Goal: Book appointment/travel/reservation

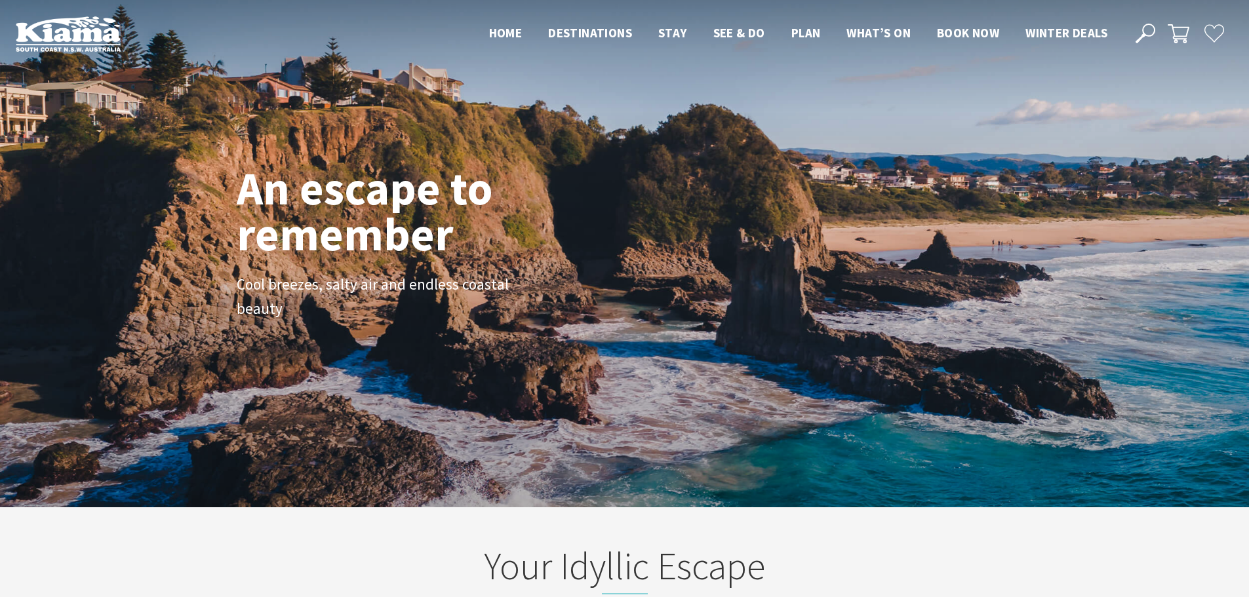
scroll to position [225, 1259]
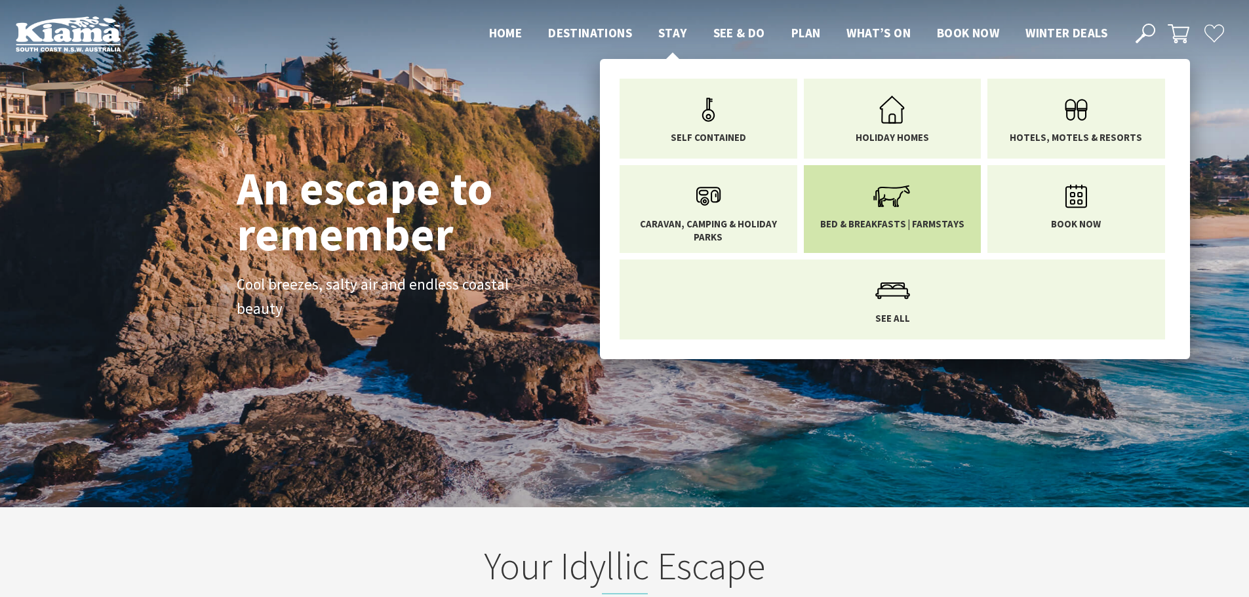
click at [867, 191] on link "Bed & Breakfasts | Farmstays" at bounding box center [893, 202] width 158 height 55
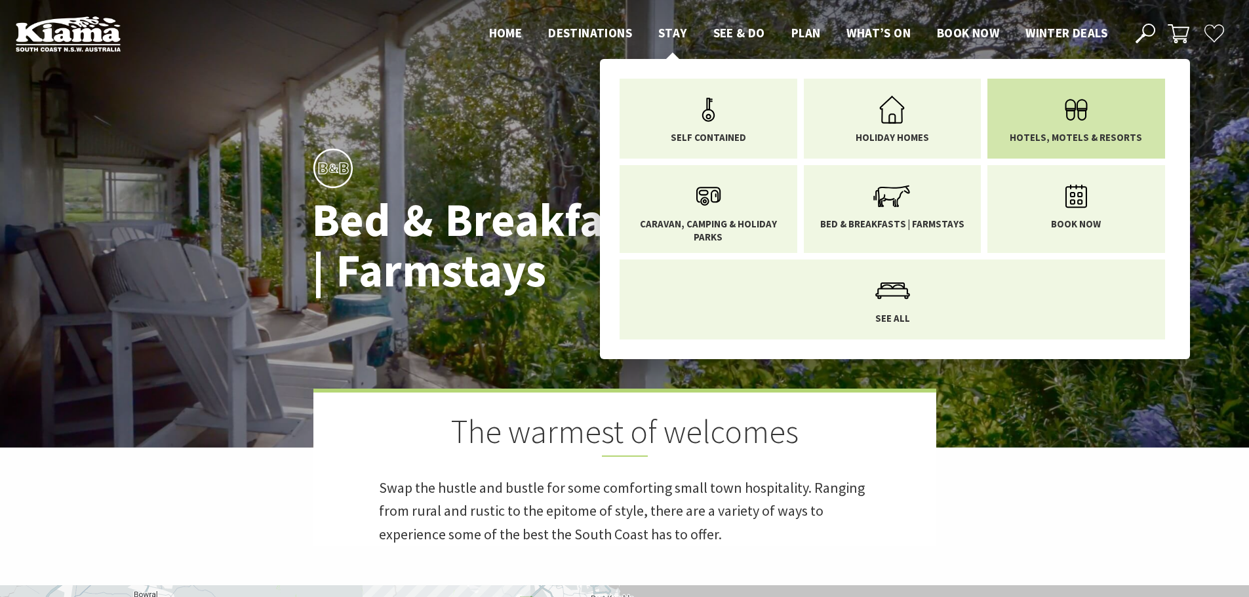
click at [1081, 116] on icon "Main Menu" at bounding box center [1076, 110] width 43 height 43
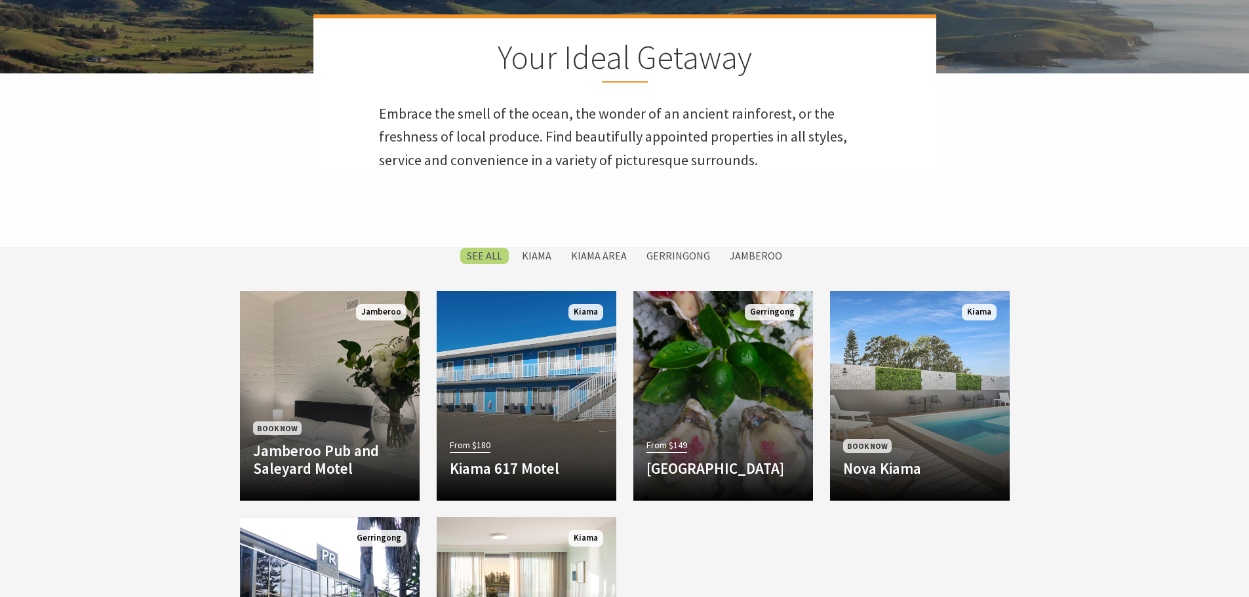
scroll to position [393, 0]
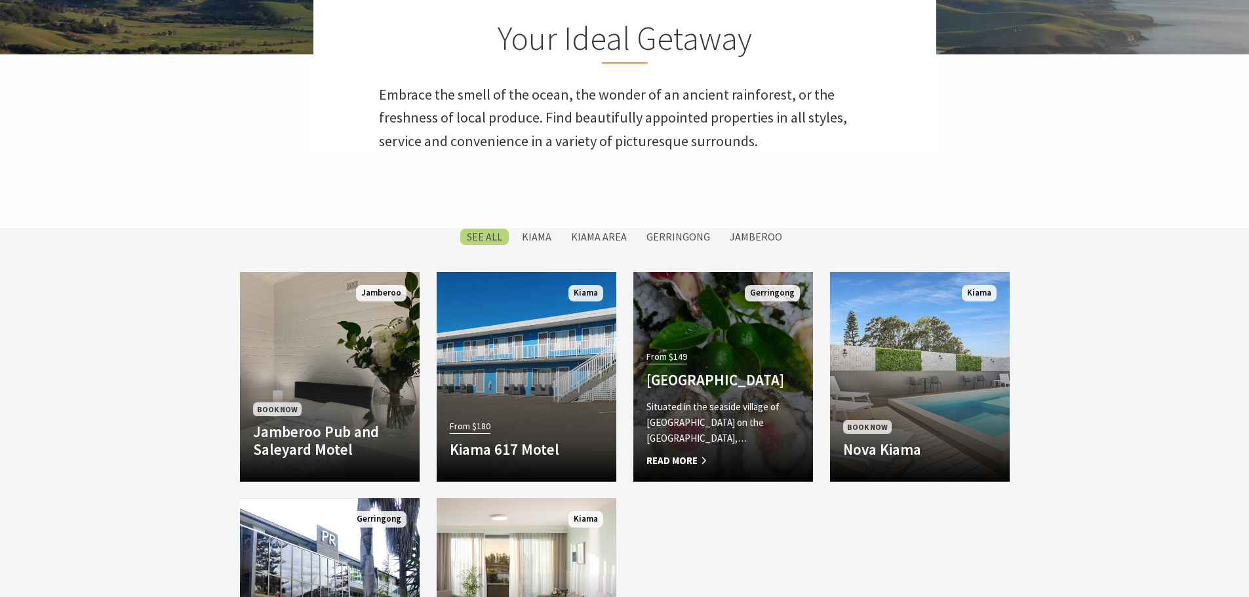
click at [671, 371] on h4 "[GEOGRAPHIC_DATA]" at bounding box center [723, 380] width 153 height 18
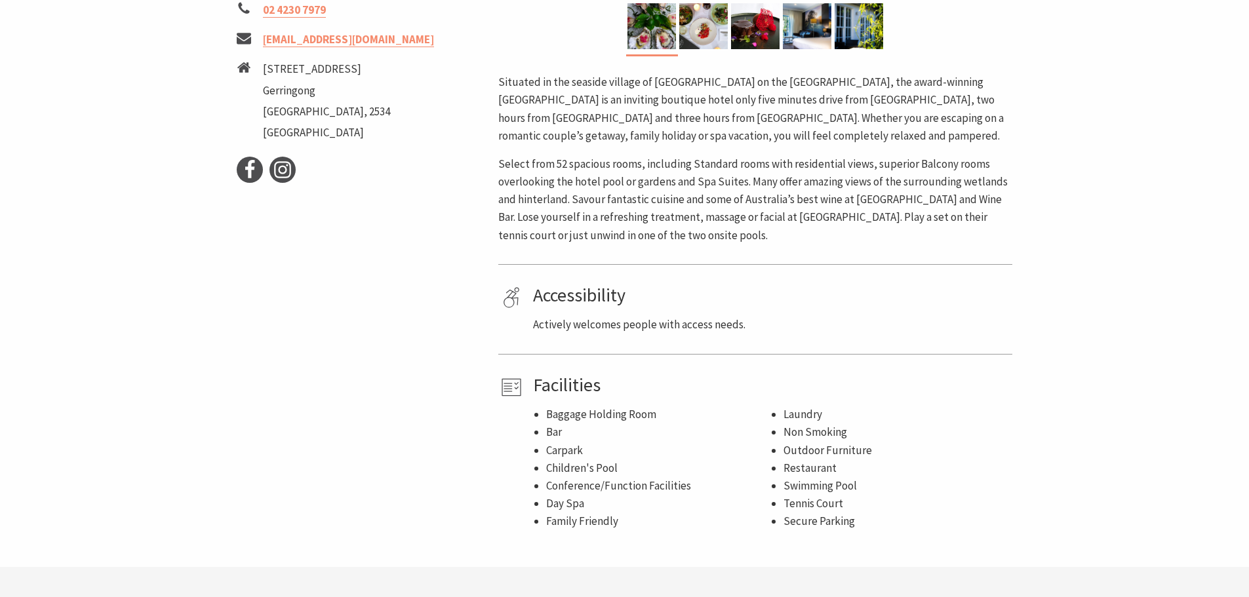
scroll to position [131, 0]
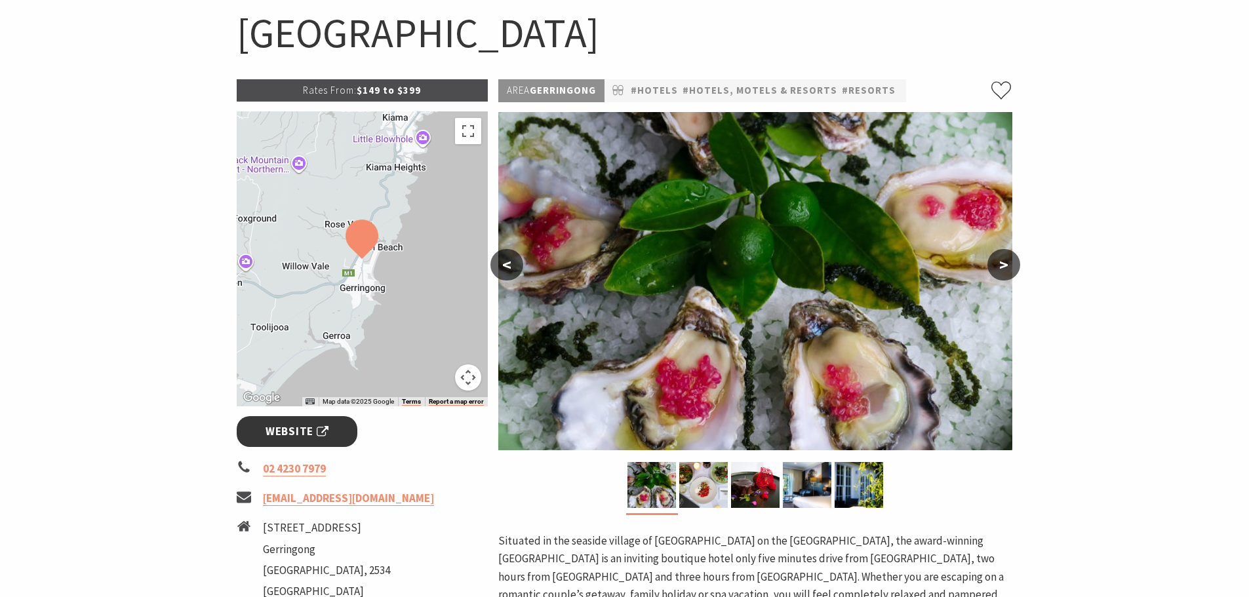
click at [298, 431] on span "Website" at bounding box center [297, 432] width 63 height 18
